Goal: Information Seeking & Learning: Learn about a topic

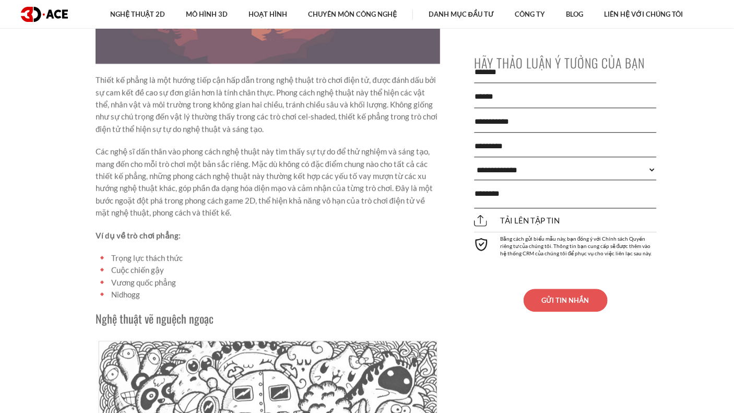
scroll to position [5066, 0]
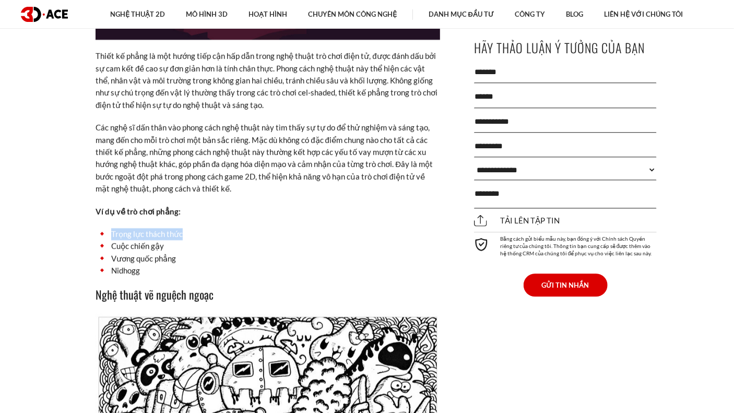
drag, startPoint x: 110, startPoint y: 224, endPoint x: 195, endPoint y: 223, distance: 85.1
click at [195, 228] on li "Trọng lực thách thức" at bounding box center [268, 234] width 345 height 12
copy font "Trọng lực thách thức"
click at [125, 229] on font "Trọng lực thách thức" at bounding box center [147, 233] width 72 height 9
click at [107, 228] on li "Trọng lực thách thức" at bounding box center [268, 234] width 345 height 12
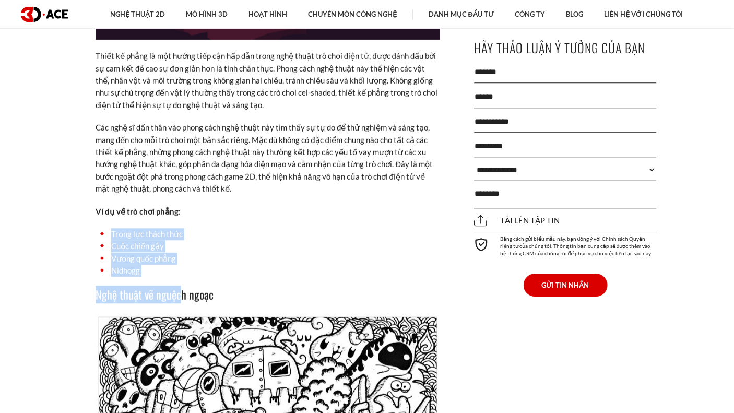
drag, startPoint x: 112, startPoint y: 218, endPoint x: 182, endPoint y: 271, distance: 87.9
click at [178, 265] on li "Nidhogg" at bounding box center [268, 271] width 345 height 12
click at [140, 266] on font "Nidhogg" at bounding box center [125, 270] width 29 height 9
click at [149, 265] on li "Nidhogg" at bounding box center [268, 271] width 345 height 12
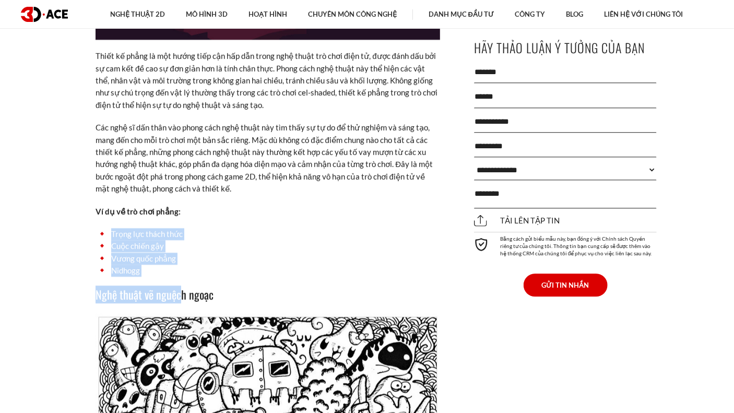
drag, startPoint x: 155, startPoint y: 257, endPoint x: 142, endPoint y: 233, distance: 27.3
click at [155, 265] on li "Nidhogg" at bounding box center [268, 271] width 345 height 12
click at [142, 241] on font "Cuộc chiến gậy" at bounding box center [137, 245] width 53 height 9
drag, startPoint x: 115, startPoint y: 222, endPoint x: 177, endPoint y: 265, distance: 75.5
click at [177, 265] on ul "Trọng lực thách thức Cuộc chiến gậy Vương quốc phẳng Nidhogg" at bounding box center [268, 252] width 345 height 49
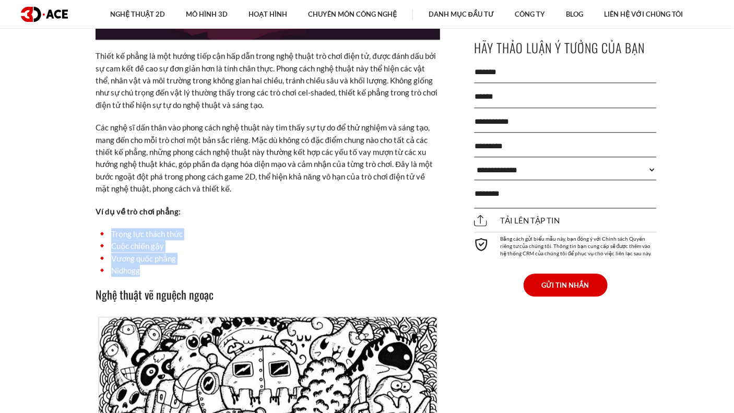
copy ul "Trọng lực thách thức Cuộc chiến gậy Vương quốc phẳng Nidhogg"
